Goal: Check status: Check status

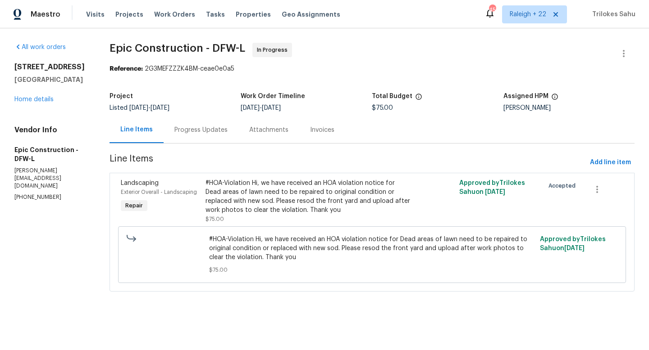
click at [213, 129] on div "Progress Updates" at bounding box center [200, 130] width 53 height 9
